Goal: Navigation & Orientation: Find specific page/section

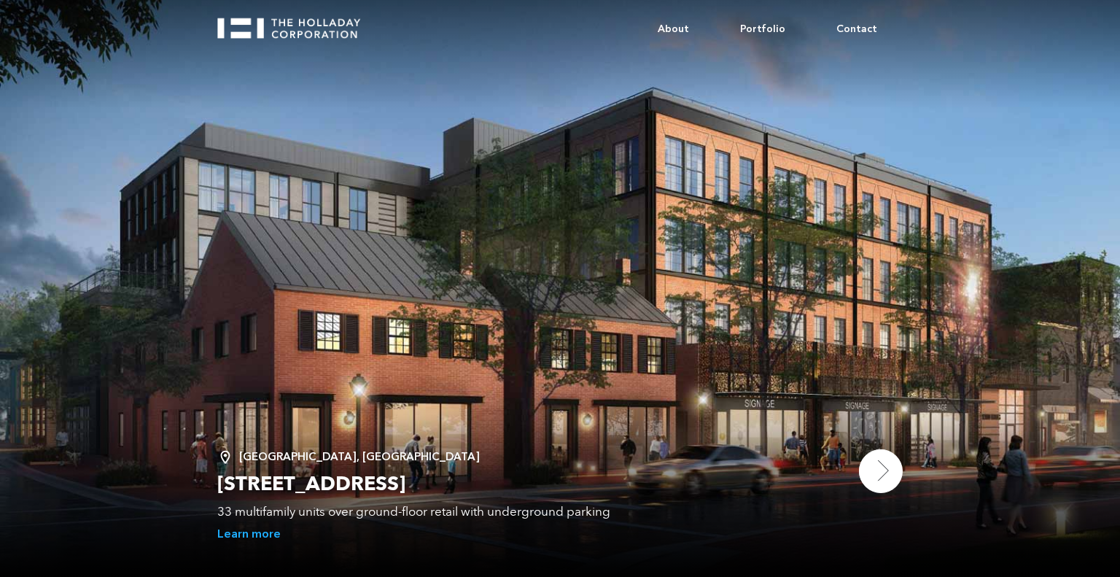
click at [891, 480] on img at bounding box center [881, 471] width 44 height 44
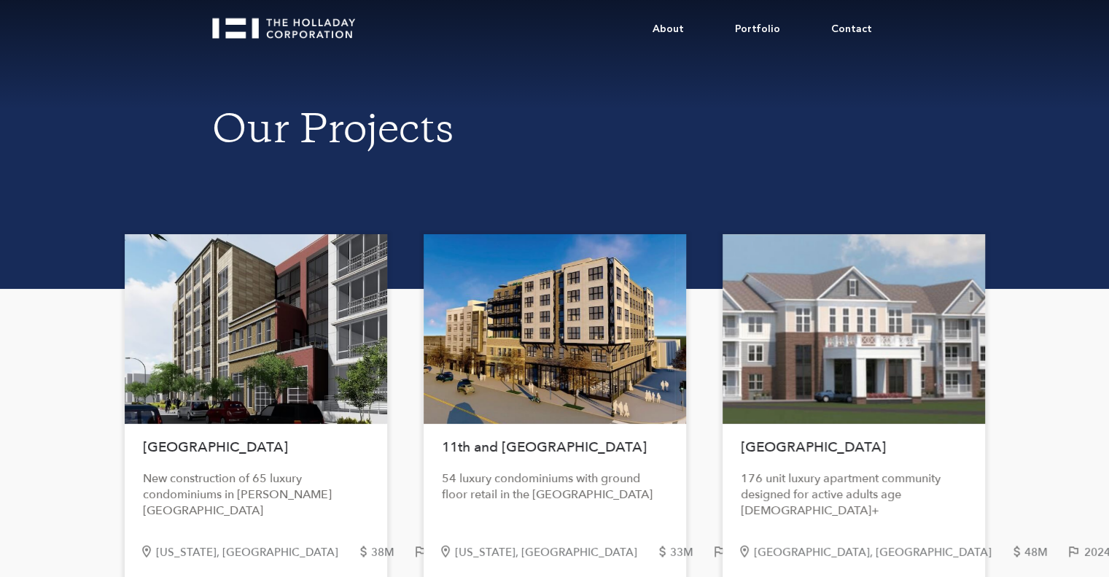
click at [242, 316] on div at bounding box center [256, 329] width 262 height 190
click at [769, 28] on link "Portfolio" at bounding box center [757, 29] width 96 height 44
